Goal: Navigation & Orientation: Find specific page/section

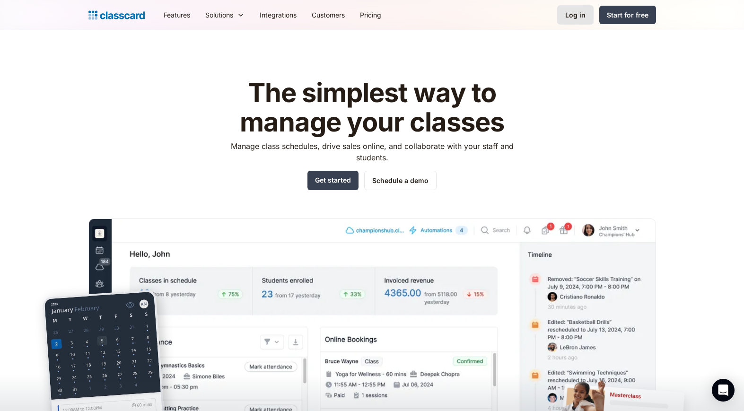
click at [584, 19] on div "Log in" at bounding box center [575, 15] width 20 height 10
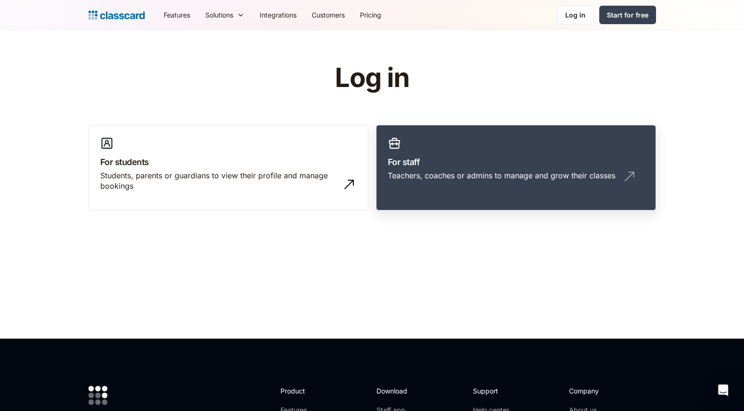
click at [498, 165] on h3 "For staff" at bounding box center [516, 162] width 256 height 13
